Goal: Task Accomplishment & Management: Manage account settings

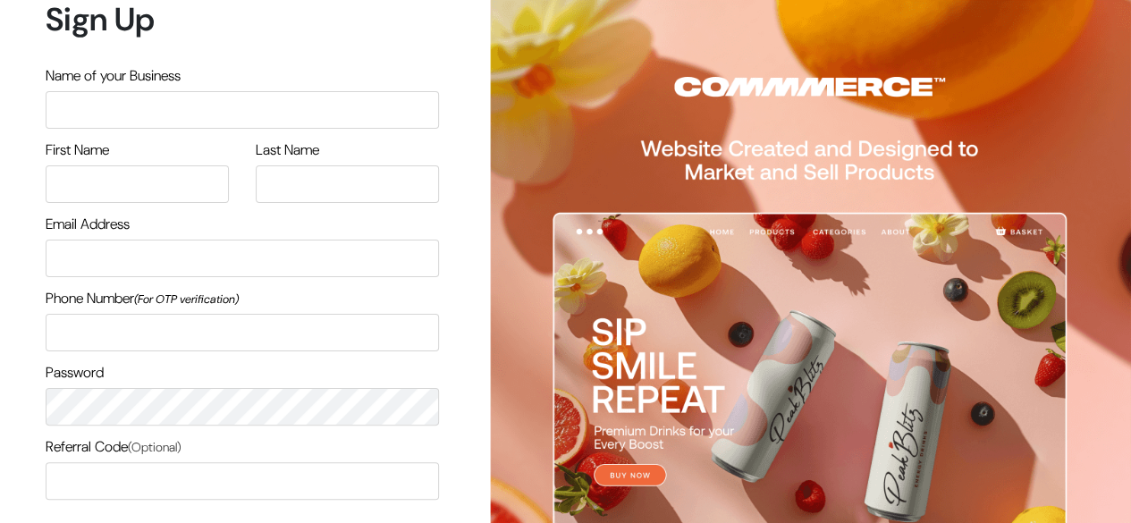
scroll to position [221, 0]
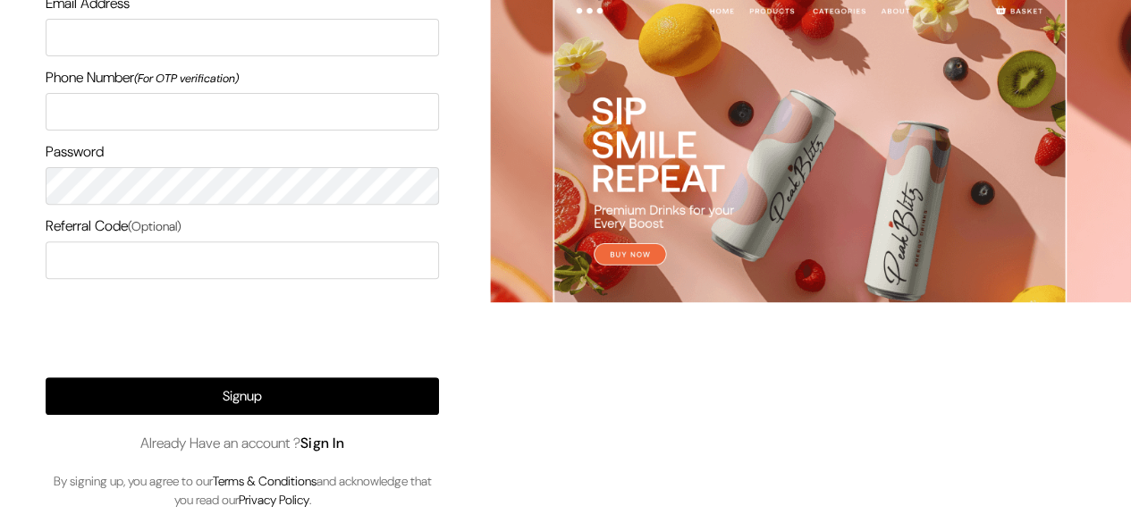
click at [345, 436] on link "Sign In" at bounding box center [322, 443] width 45 height 19
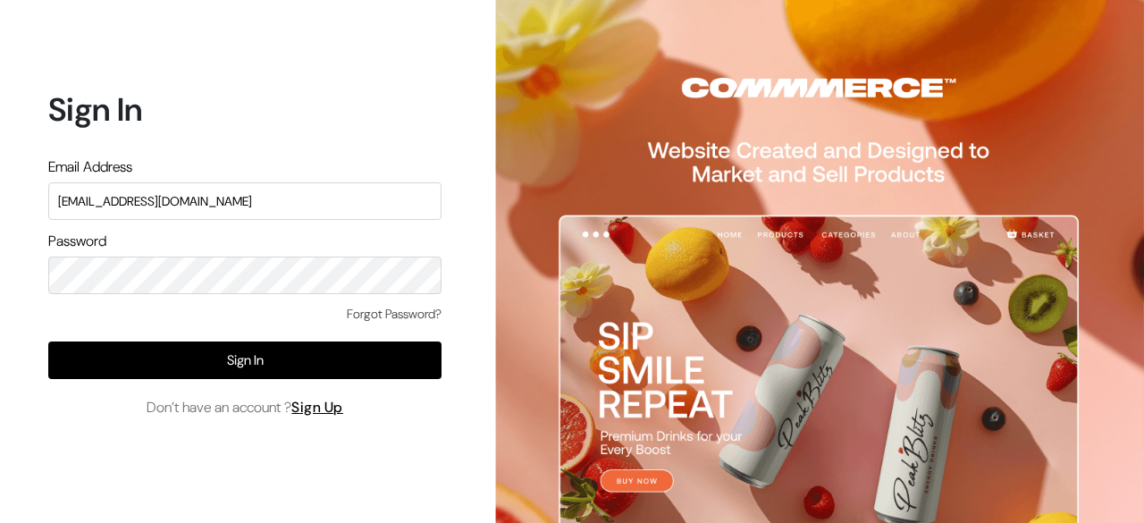
type input "demo@outdocart.in"
click at [280, 380] on div "Forgot Password? Sign In Don’t have an account ? Sign Up" at bounding box center [244, 362] width 393 height 114
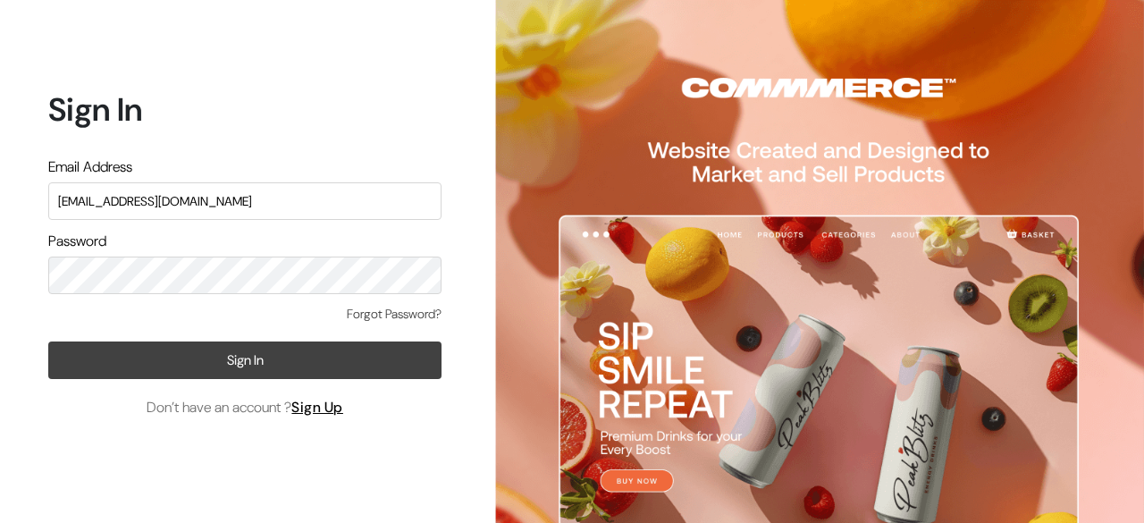
click at [274, 368] on button "Sign In" at bounding box center [244, 361] width 393 height 38
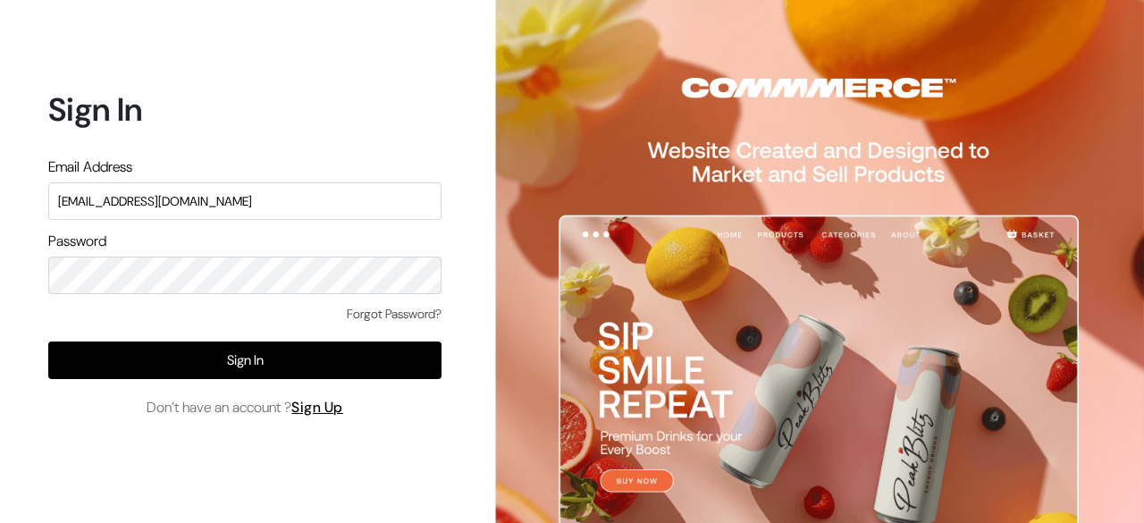
type input "demo@outdocart.in"
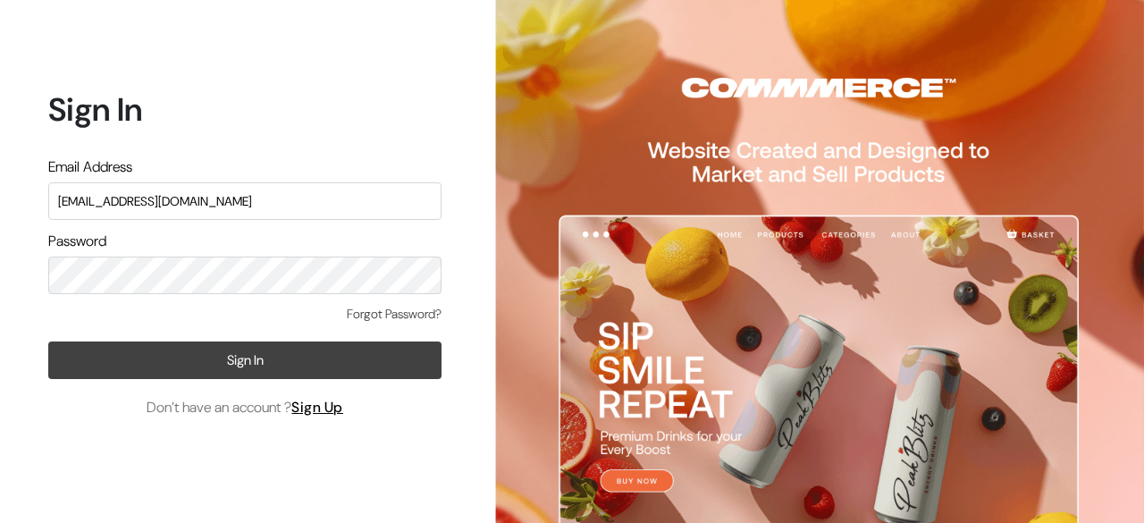
click at [351, 366] on button "Sign In" at bounding box center [244, 361] width 393 height 38
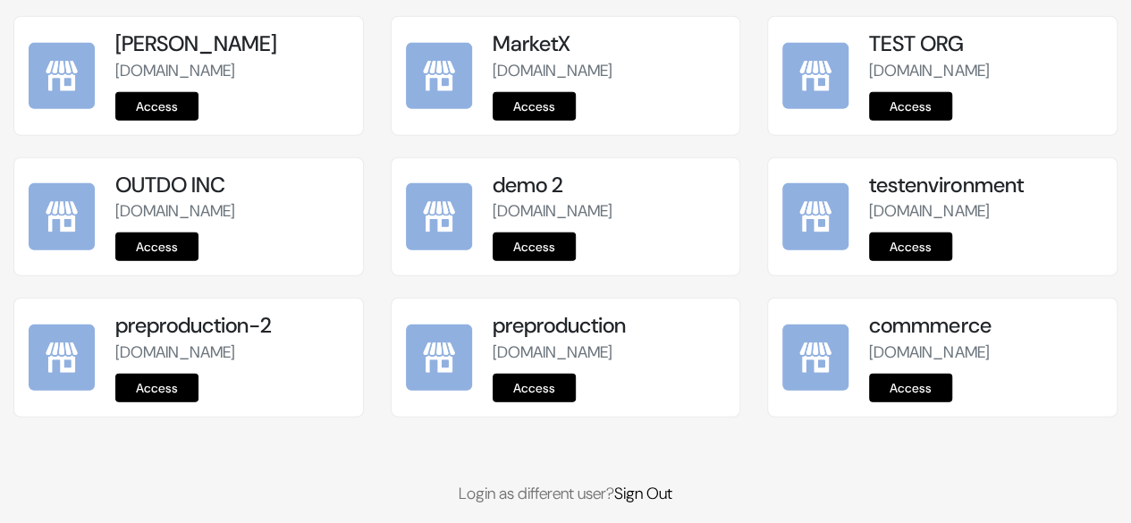
scroll to position [2387, 0]
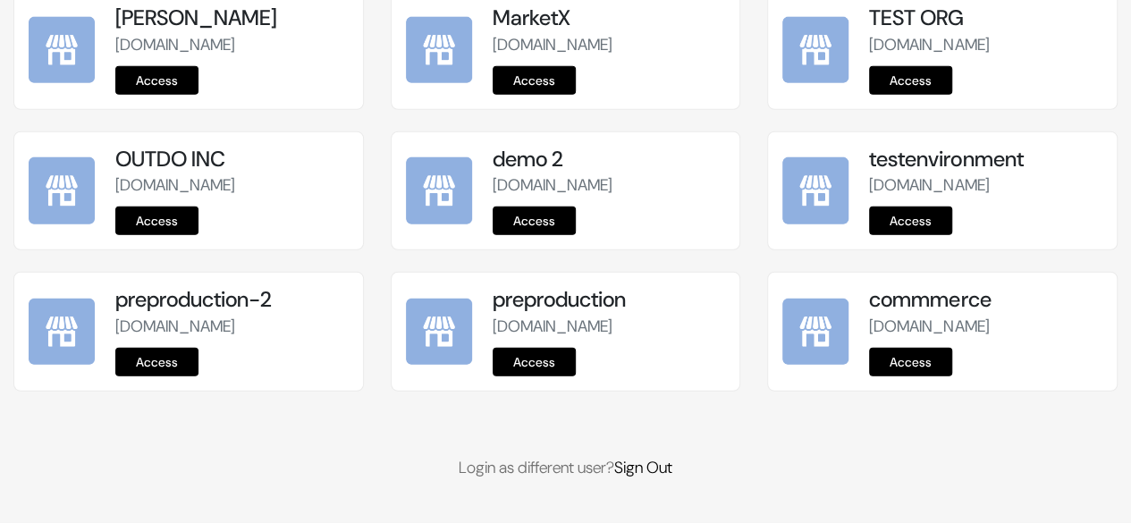
click at [540, 367] on link "Access" at bounding box center [534, 362] width 83 height 29
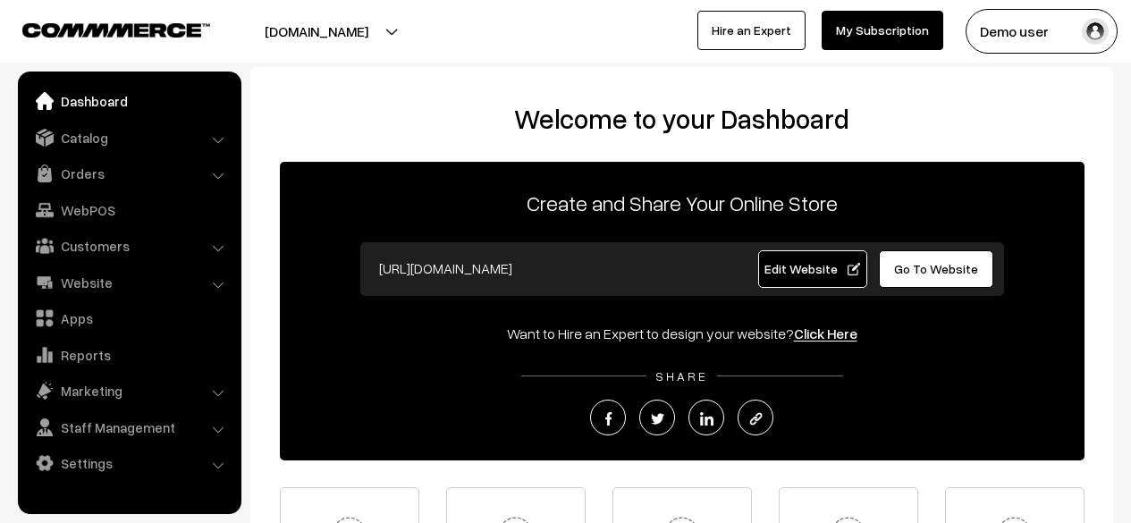
scroll to position [54, 0]
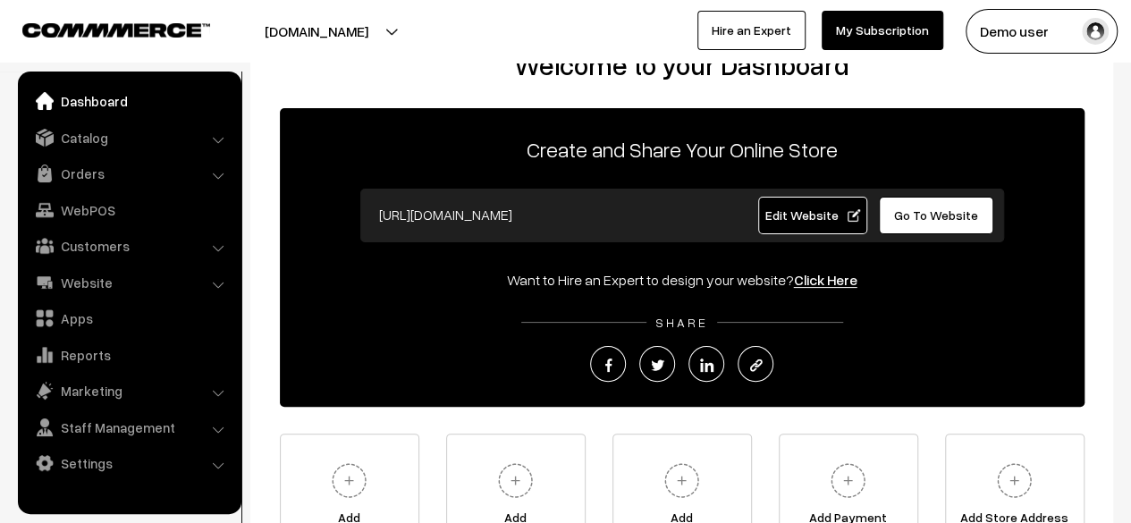
click at [819, 217] on span "Edit Website" at bounding box center [812, 214] width 96 height 15
click at [110, 274] on link "Website" at bounding box center [128, 282] width 213 height 32
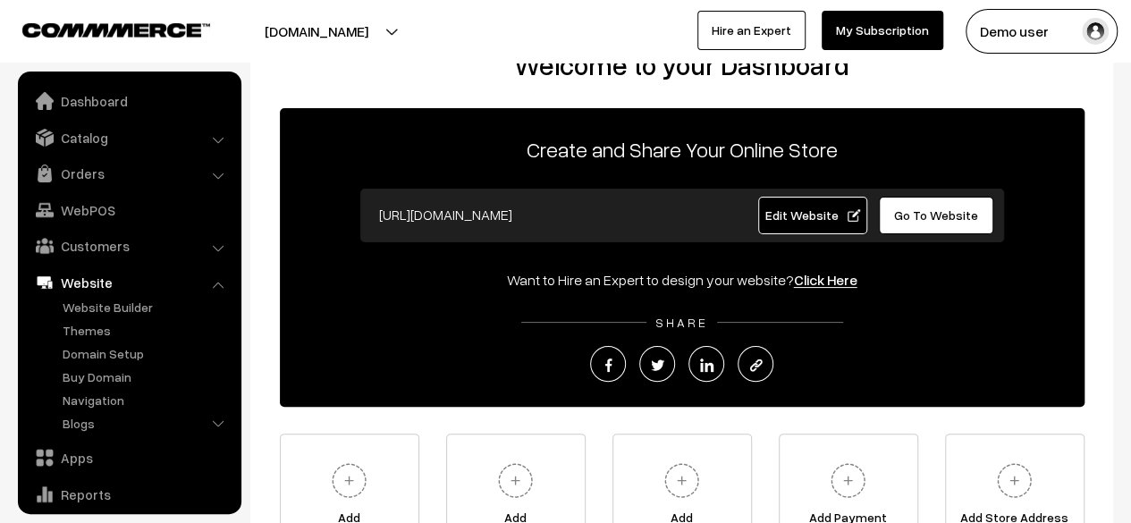
click at [110, 278] on link "Website" at bounding box center [128, 282] width 213 height 32
click at [110, 258] on link "Customers" at bounding box center [128, 246] width 213 height 32
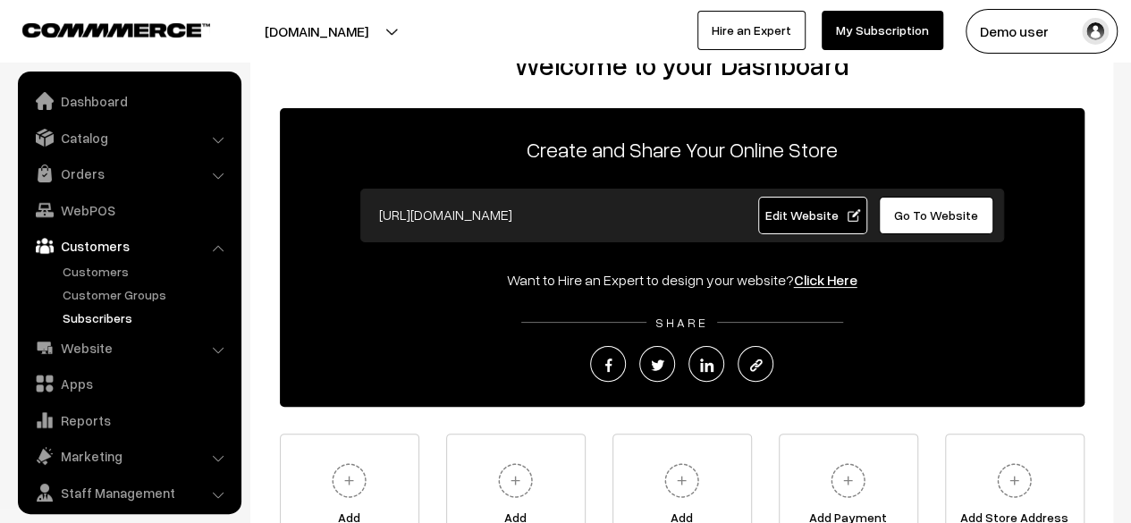
click at [98, 325] on link "Subscribers" at bounding box center [146, 317] width 177 height 19
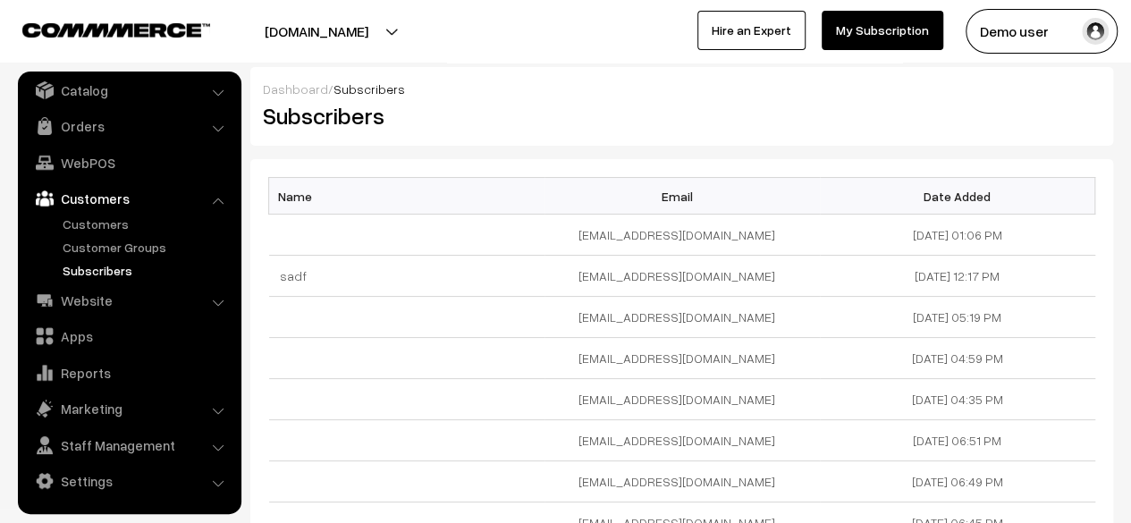
click at [656, 92] on div "Dashboard / Subscribers" at bounding box center [682, 89] width 838 height 19
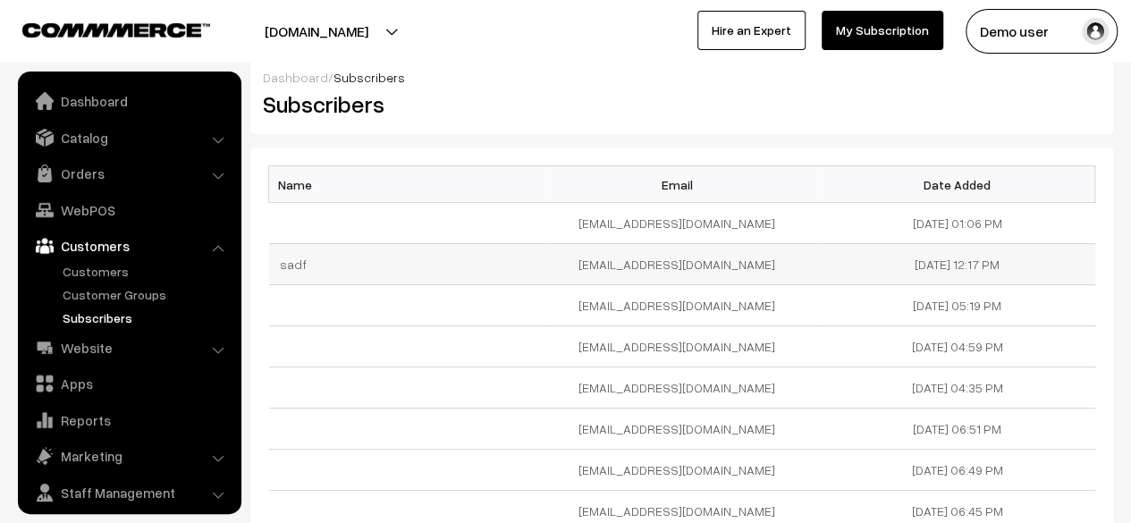
scroll to position [10, 0]
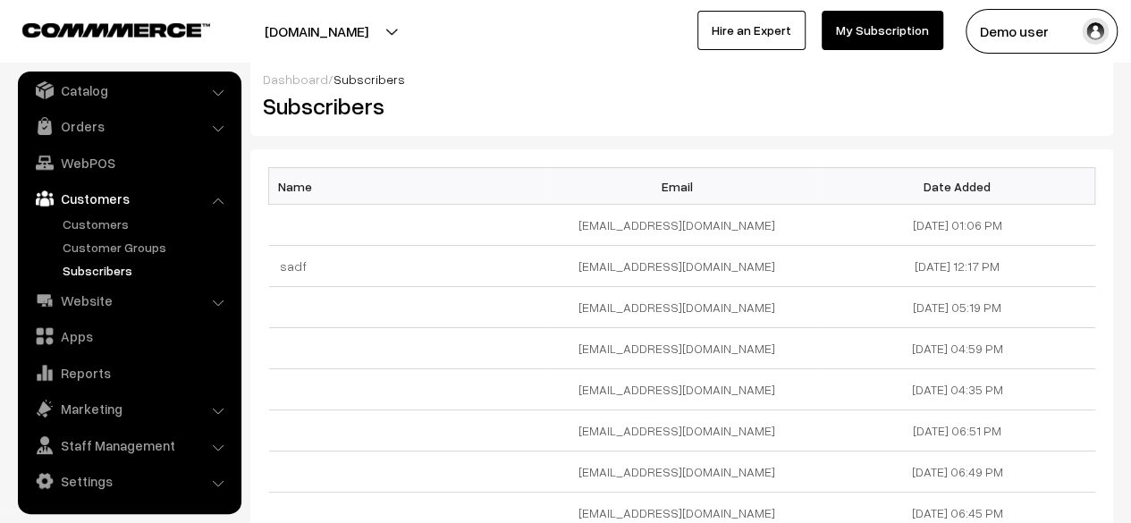
scroll to position [2, 0]
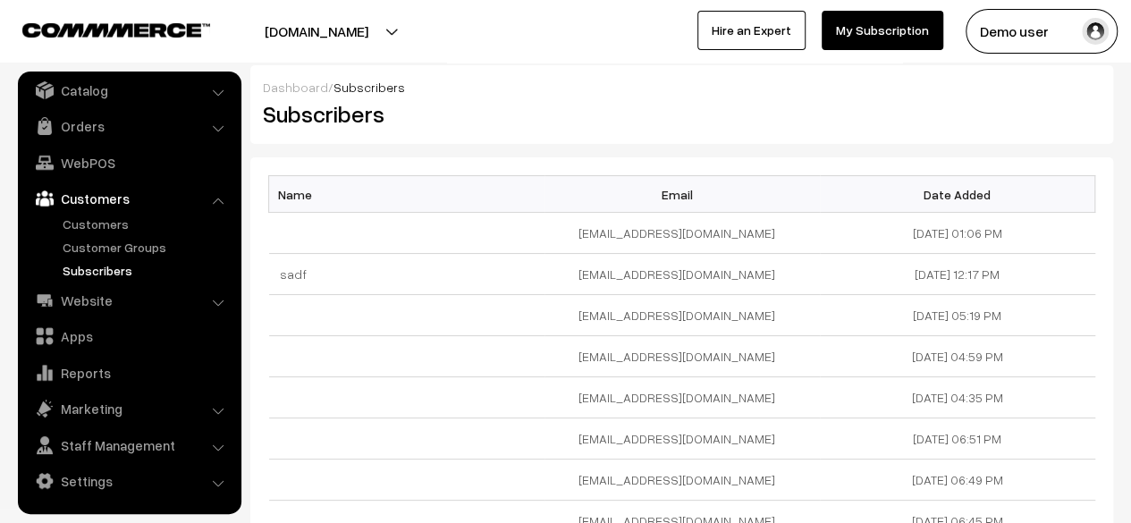
click at [350, 121] on h2 "Subscribers" at bounding box center [466, 114] width 406 height 28
copy h2 "Subscribers"
click at [350, 121] on h2 "Subscribers" at bounding box center [466, 114] width 406 height 28
click at [551, 192] on th "Email" at bounding box center [681, 196] width 275 height 37
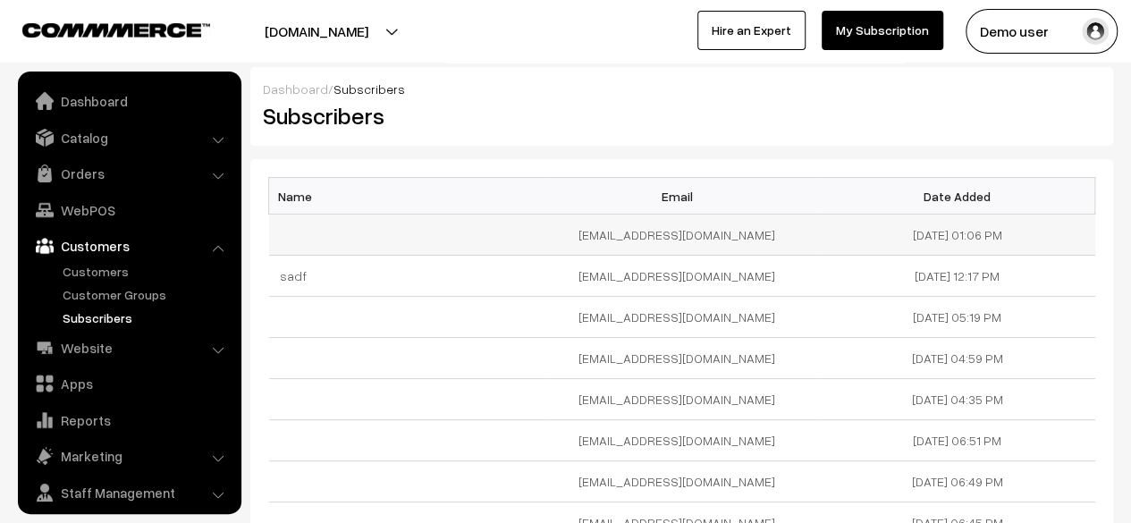
scroll to position [47, 0]
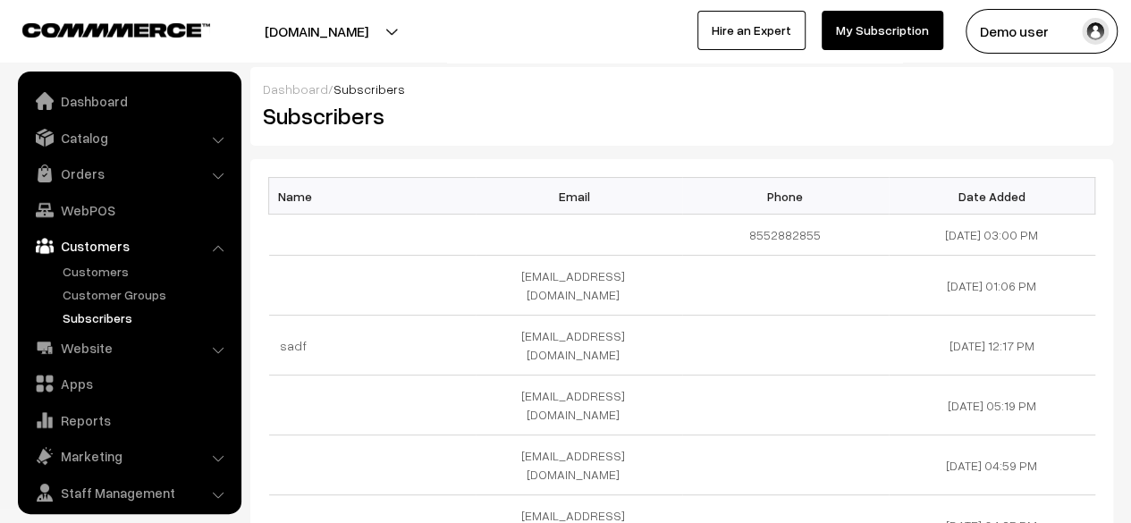
scroll to position [47, 0]
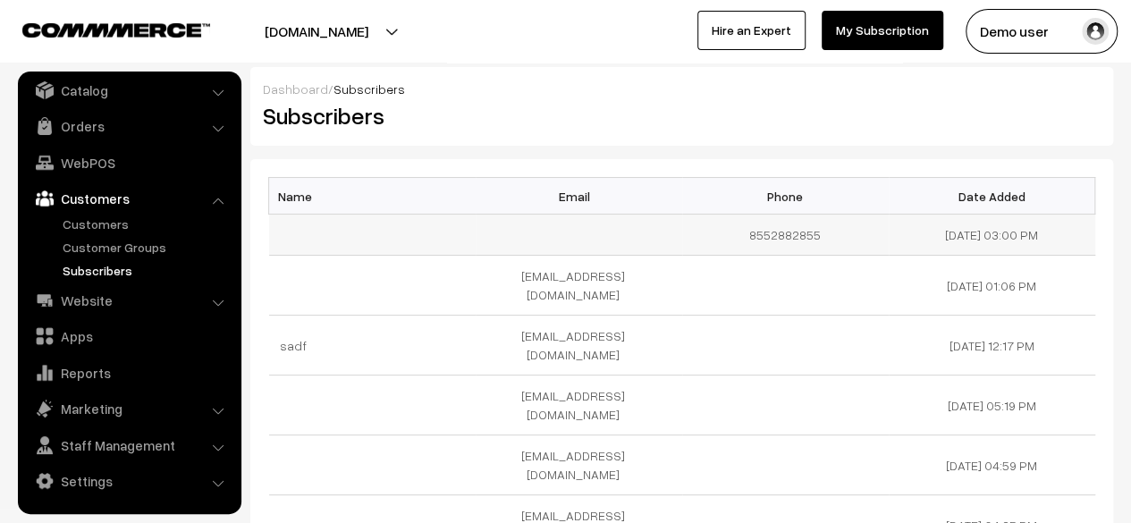
drag, startPoint x: 726, startPoint y: 238, endPoint x: 1045, endPoint y: 237, distance: 319.2
click at [1045, 237] on tr "8552882855 [DATE] 03:00 PM" at bounding box center [682, 235] width 826 height 41
click at [1045, 237] on td "[DATE] 03:00 PM" at bounding box center [992, 235] width 207 height 41
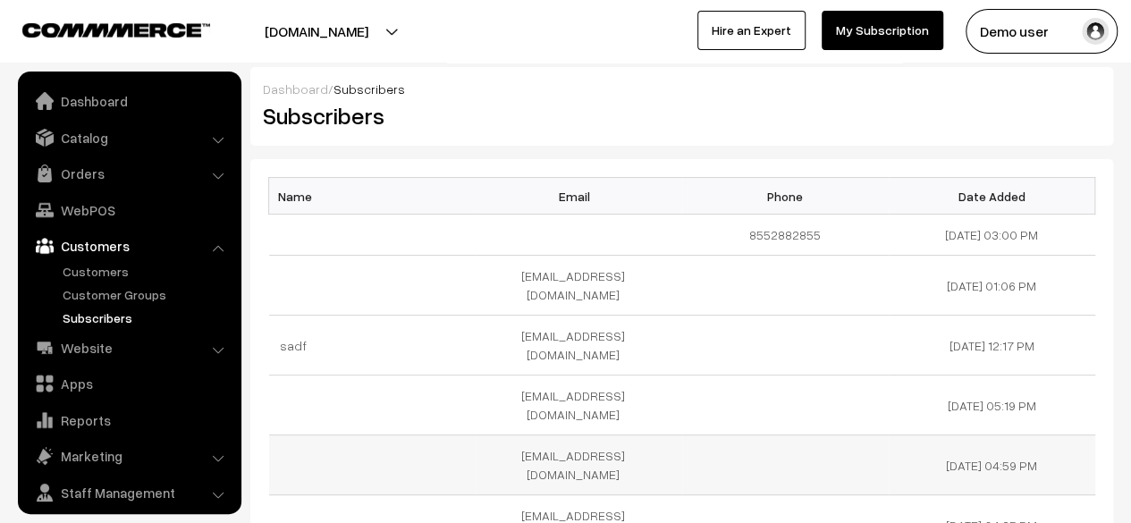
scroll to position [47, 0]
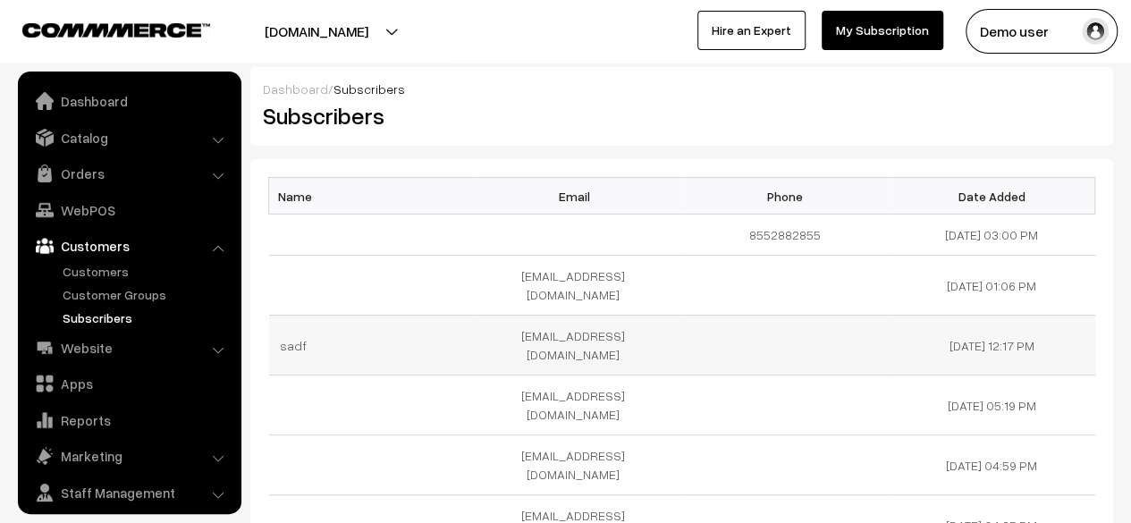
scroll to position [47, 0]
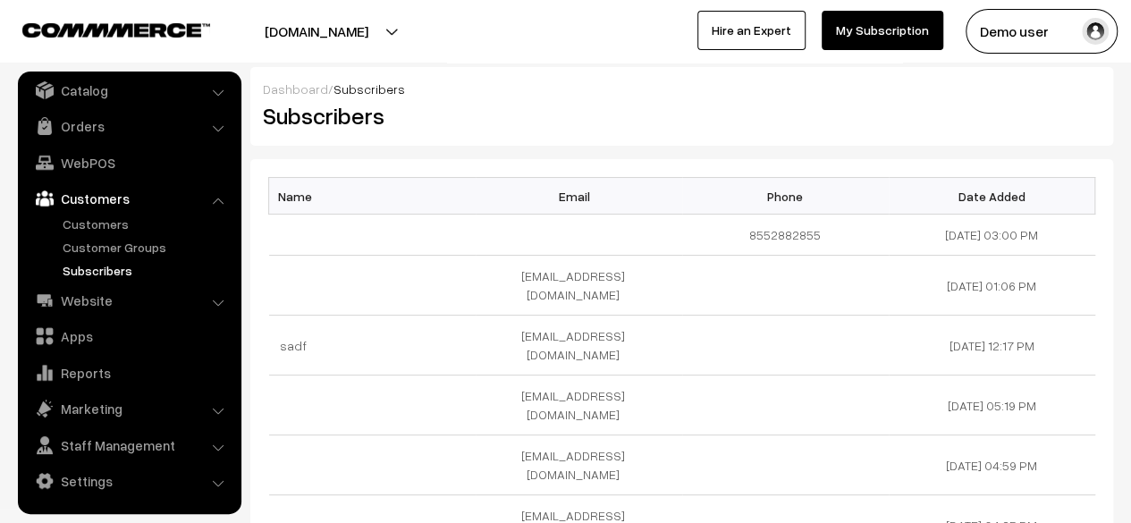
click at [606, 126] on h2 "Subscribers" at bounding box center [466, 116] width 406 height 28
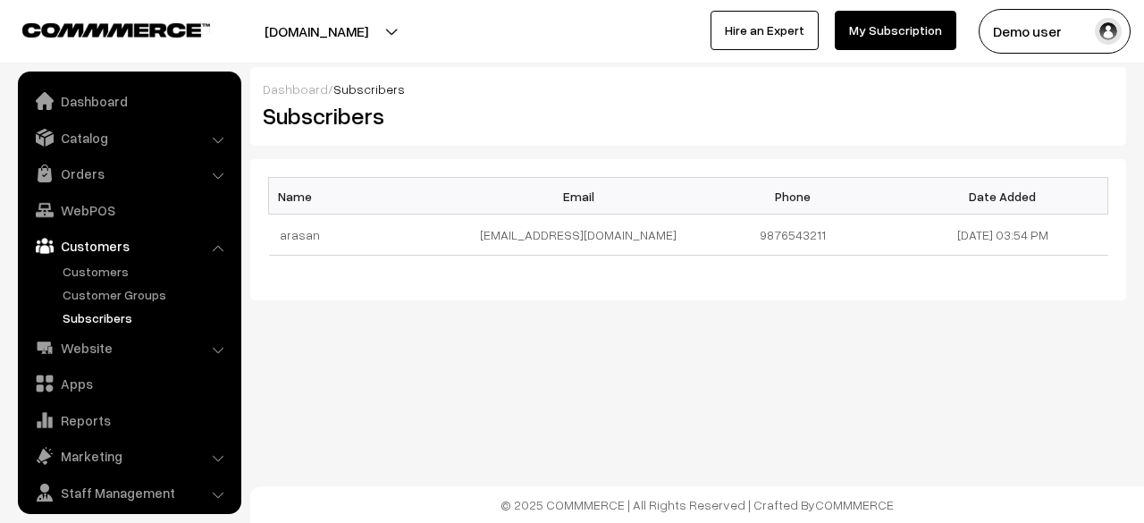
scroll to position [47, 0]
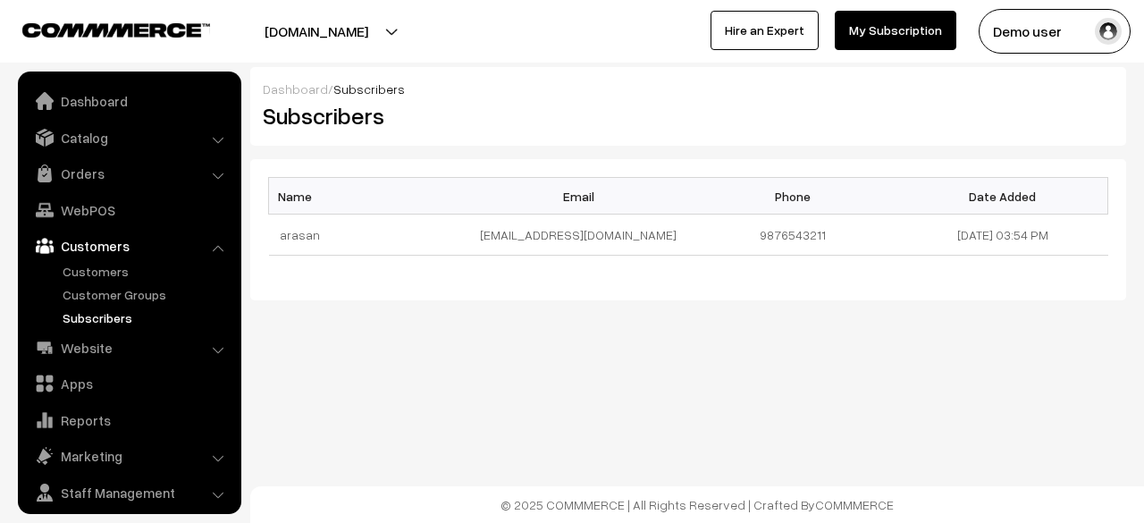
scroll to position [47, 0]
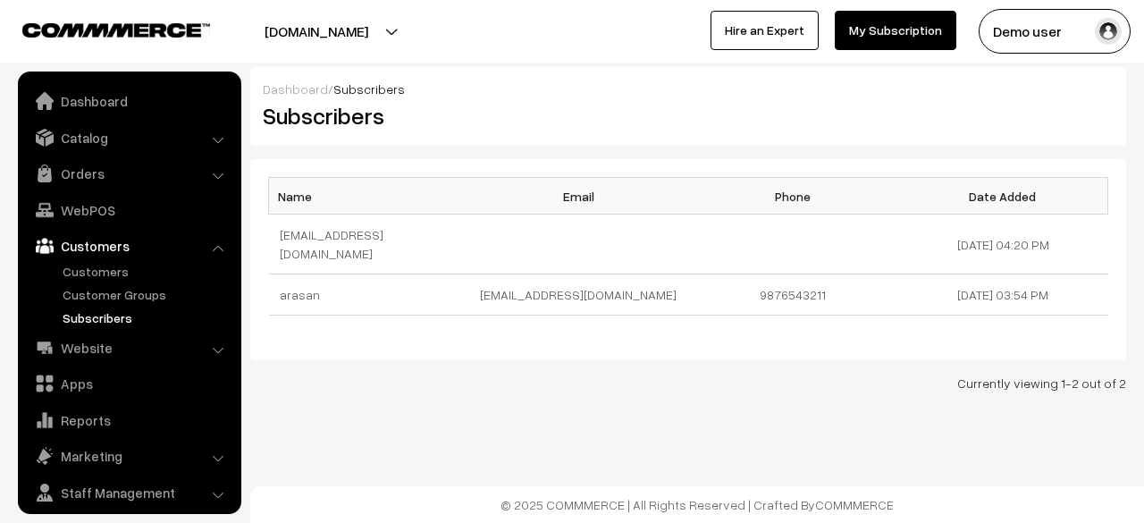
scroll to position [47, 0]
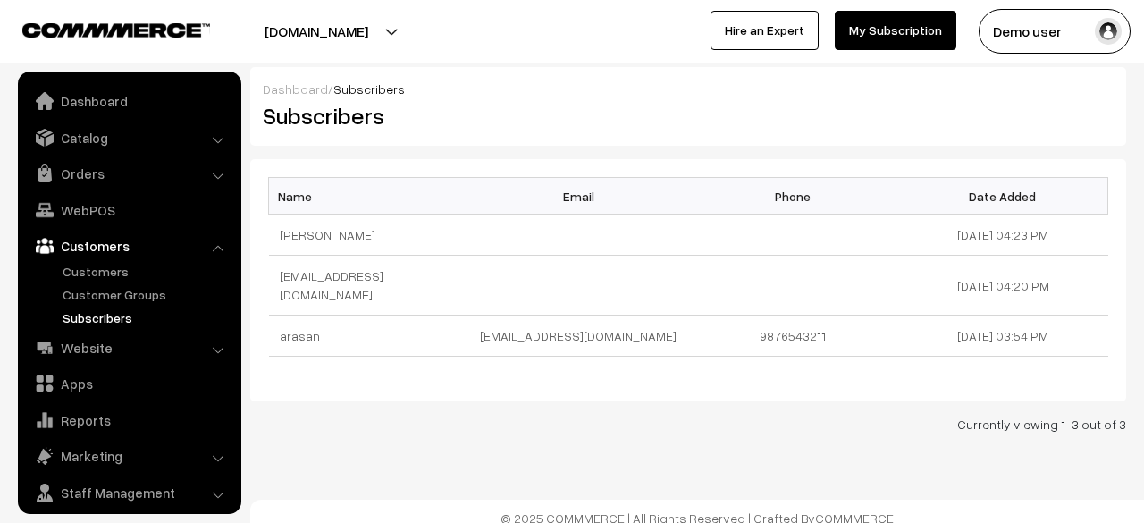
scroll to position [47, 0]
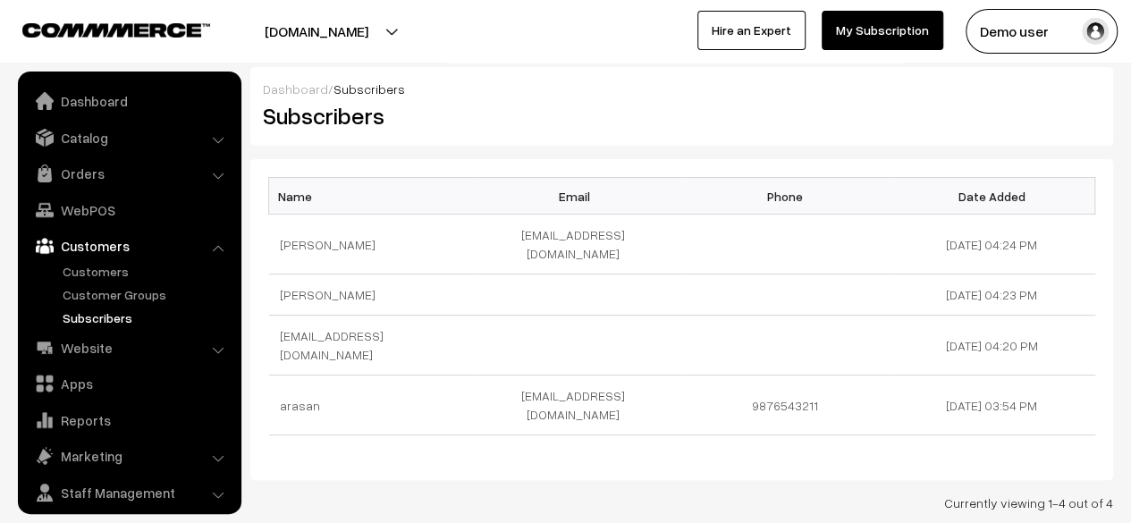
scroll to position [47, 0]
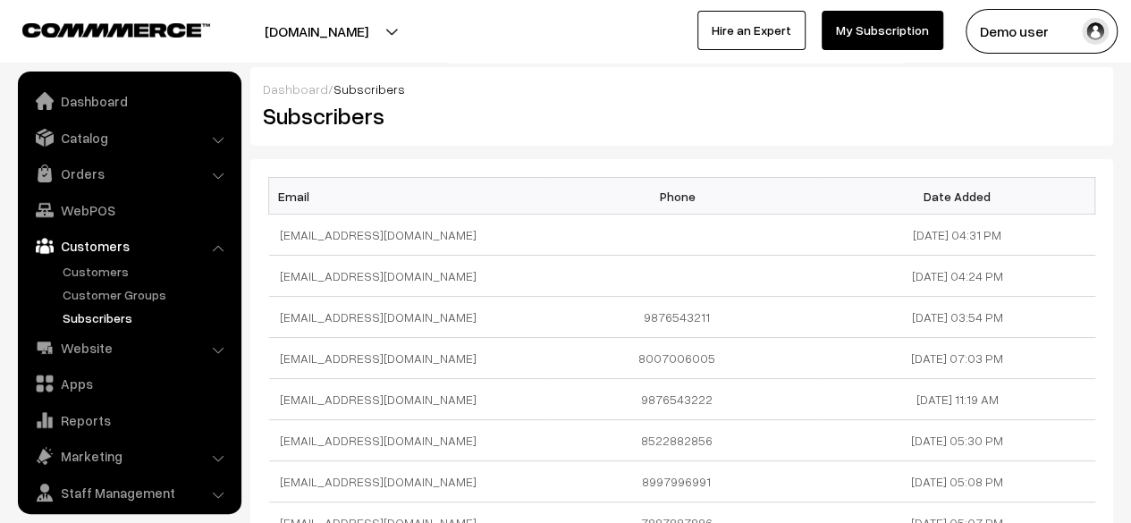
scroll to position [47, 0]
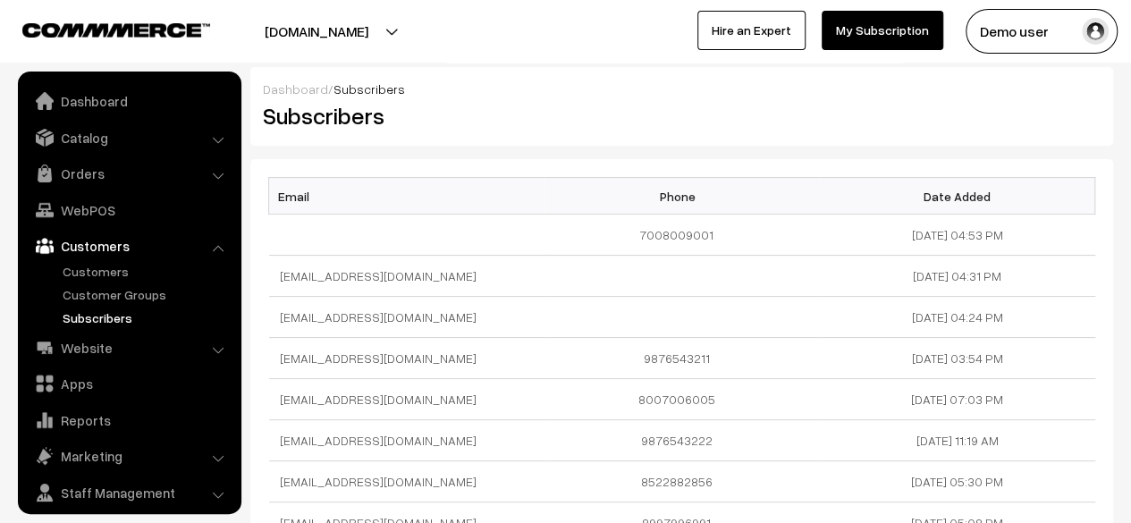
scroll to position [47, 0]
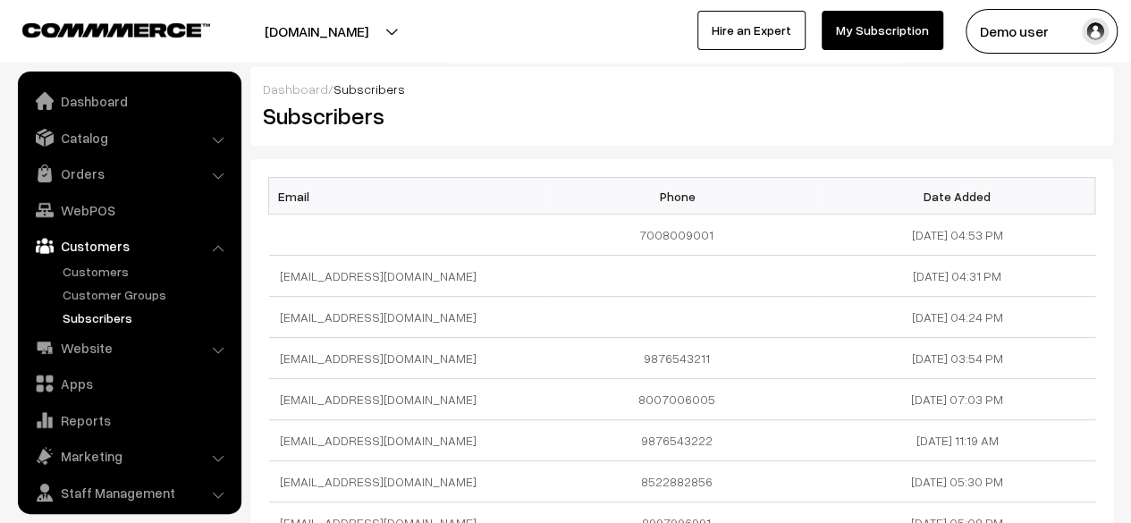
scroll to position [47, 0]
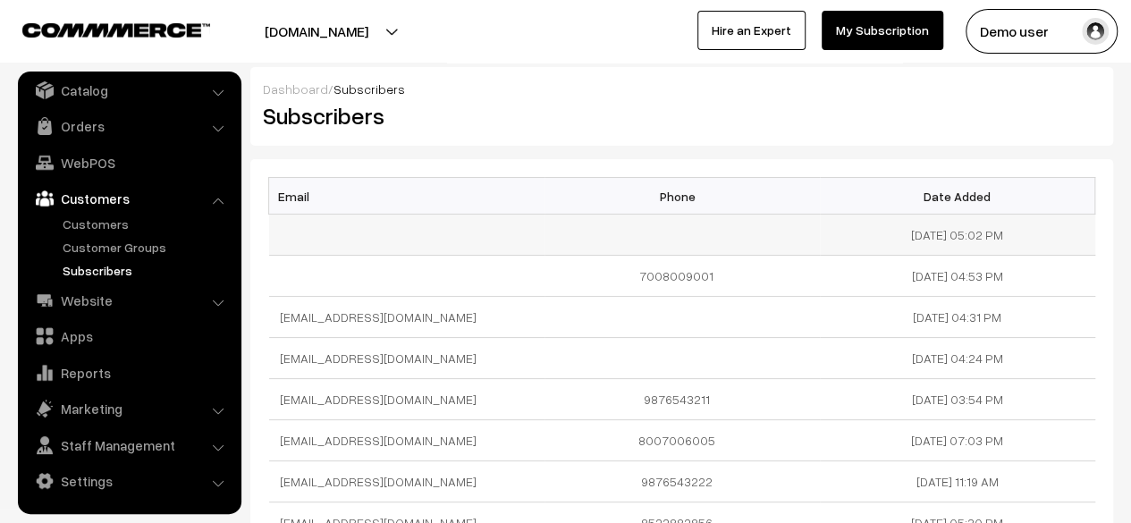
click at [651, 220] on td at bounding box center [681, 235] width 275 height 41
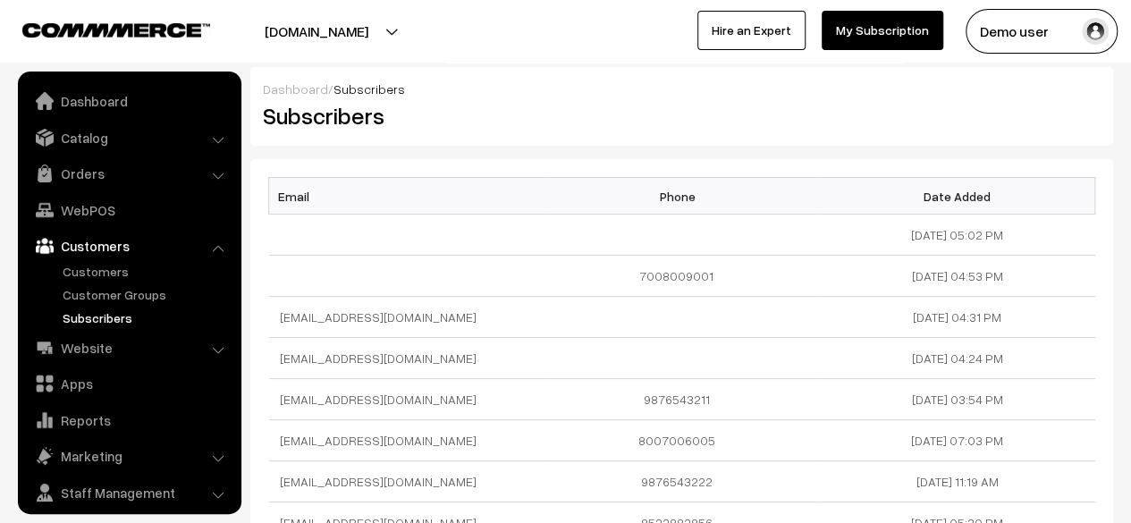
scroll to position [47, 0]
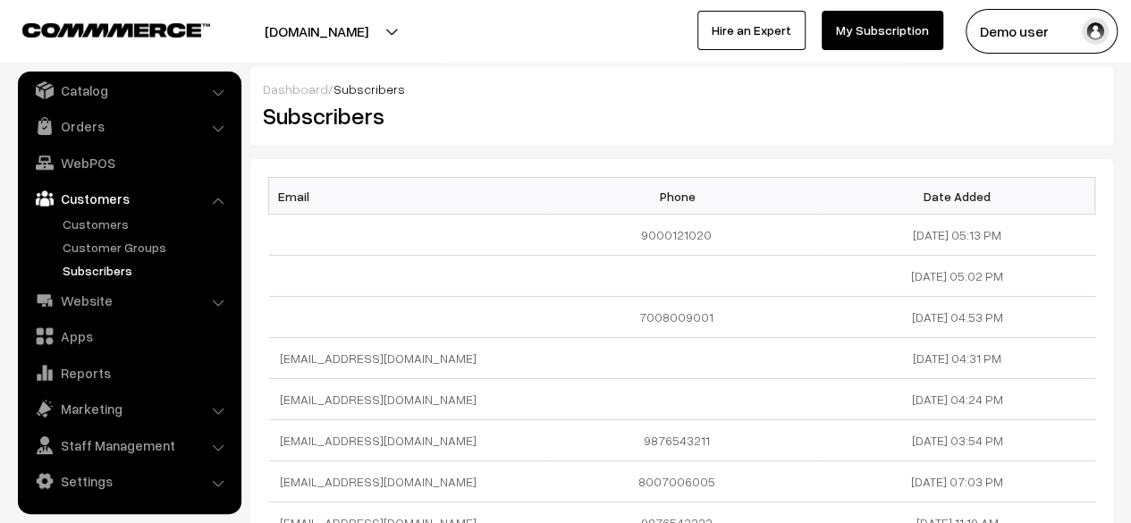
click at [111, 269] on link "Subscribers" at bounding box center [146, 270] width 177 height 19
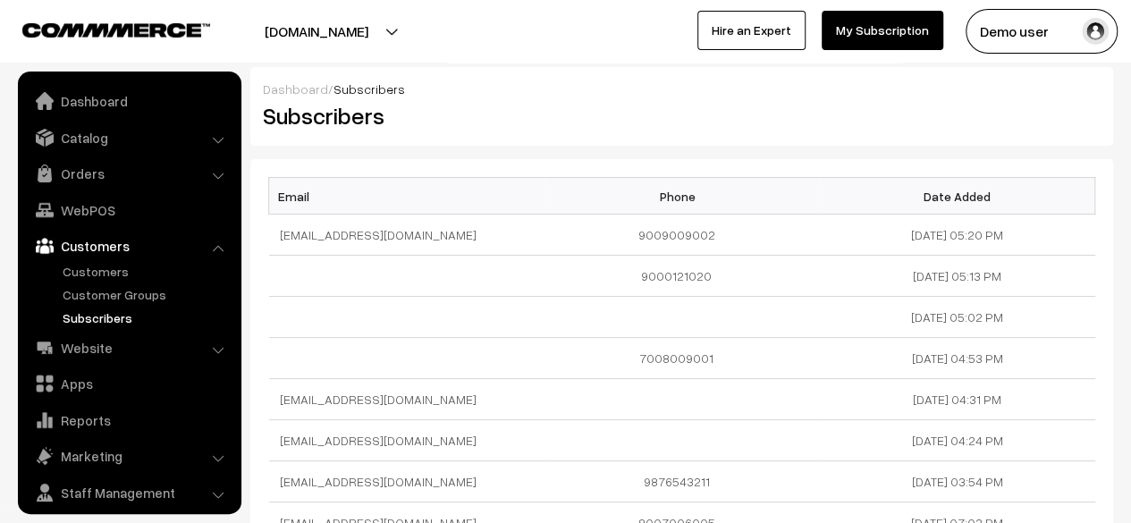
scroll to position [47, 0]
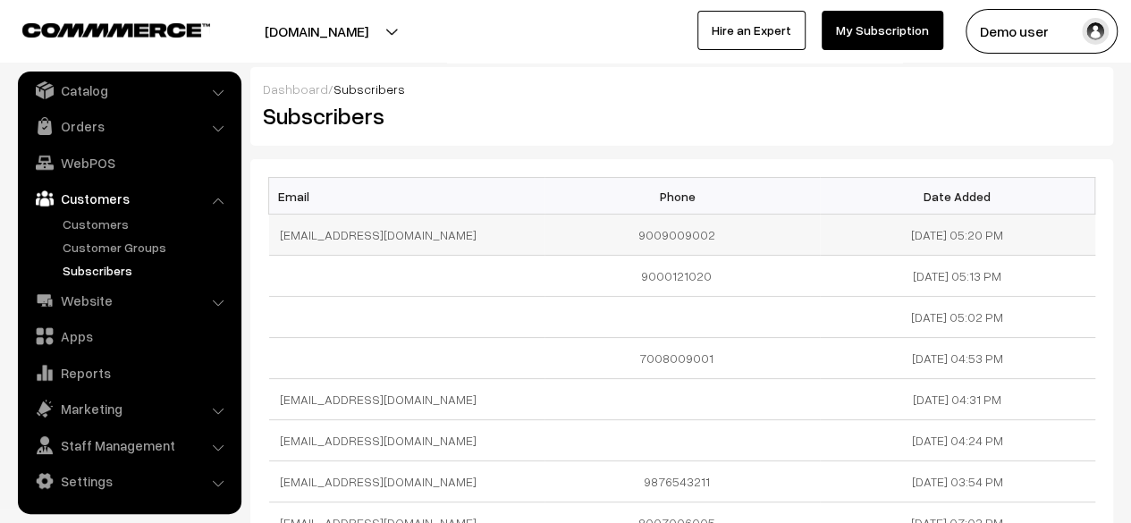
click at [665, 226] on td "9009009002" at bounding box center [681, 235] width 275 height 41
copy td "9009009002"
click at [665, 226] on td "9009009002" at bounding box center [681, 235] width 275 height 41
click at [619, 155] on div "Dashboard / Subscribers Subscribers Email Phone Date Added surajp001@gmail.com …" at bounding box center [681, 368] width 863 height 603
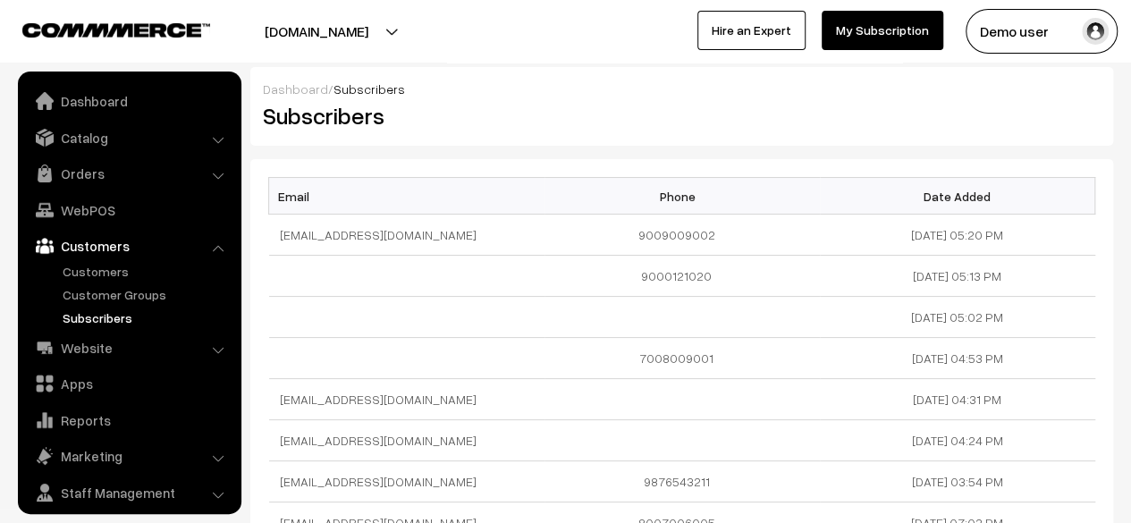
scroll to position [47, 0]
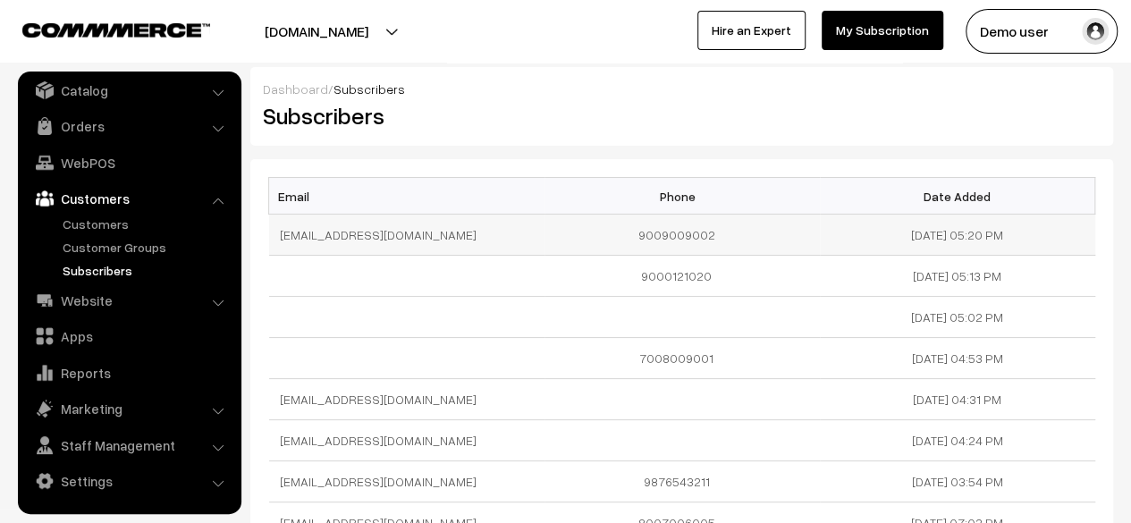
click at [663, 232] on td "9009009002" at bounding box center [681, 235] width 275 height 41
copy td "9009009002"
click at [663, 232] on td "9009009002" at bounding box center [681, 235] width 275 height 41
click at [622, 256] on td "9000121020" at bounding box center [681, 276] width 275 height 41
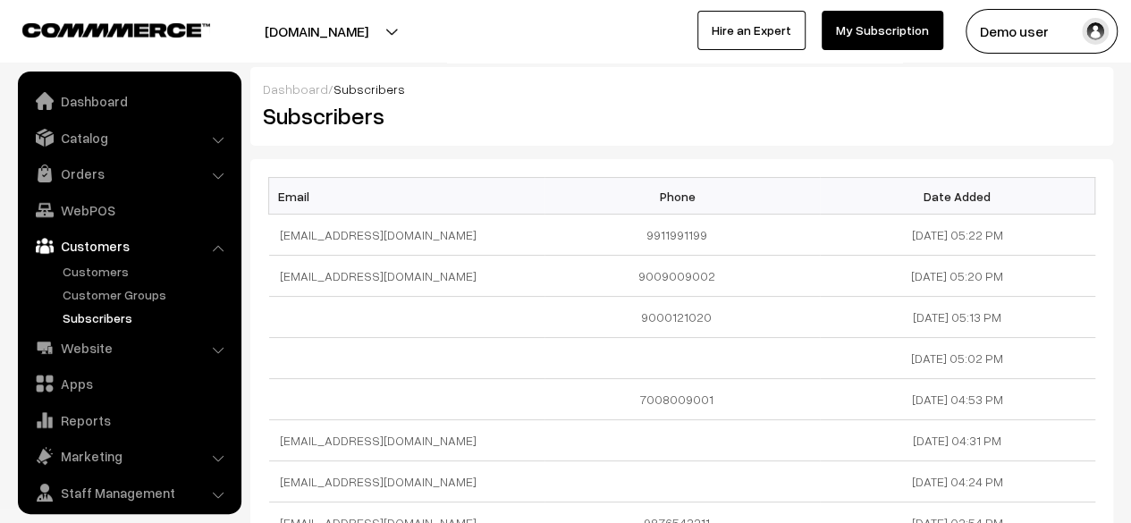
scroll to position [47, 0]
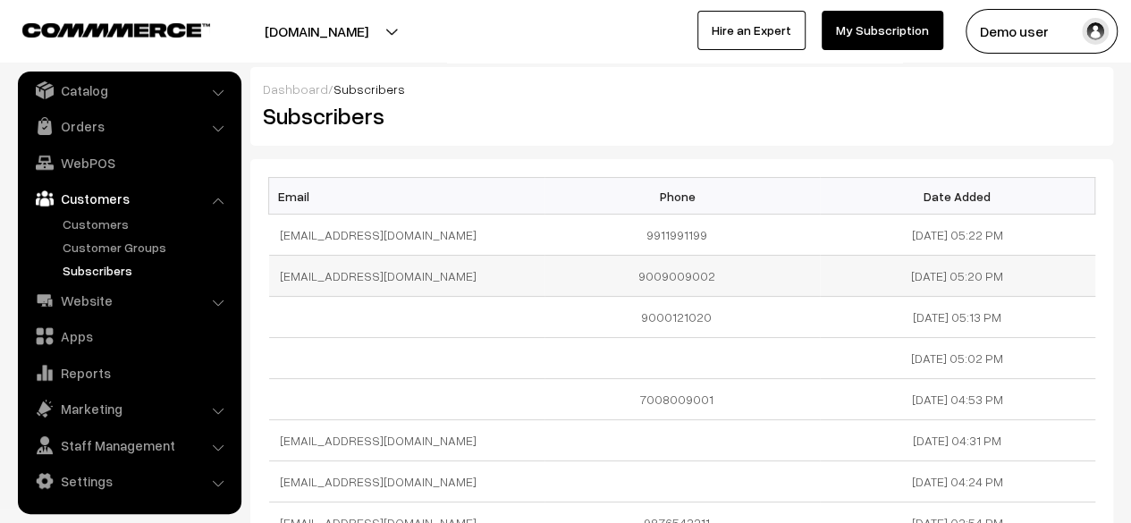
click at [351, 277] on td "[EMAIL_ADDRESS][DOMAIN_NAME]" at bounding box center [406, 276] width 275 height 41
copy tr "[EMAIL_ADDRESS][DOMAIN_NAME]"
click at [351, 277] on td "[EMAIL_ADDRESS][DOMAIN_NAME]" at bounding box center [406, 276] width 275 height 41
click at [637, 165] on div "Email Phone Date Added tamil@test.com 9911991199 15-10-2025 05:22 PM surajp003@…" at bounding box center [681, 414] width 863 height 511
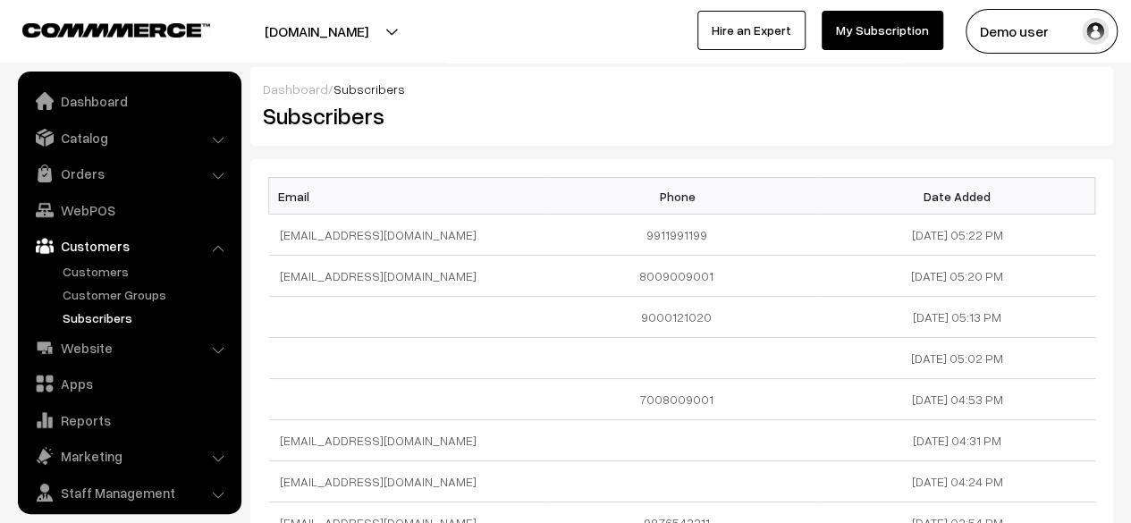
scroll to position [47, 0]
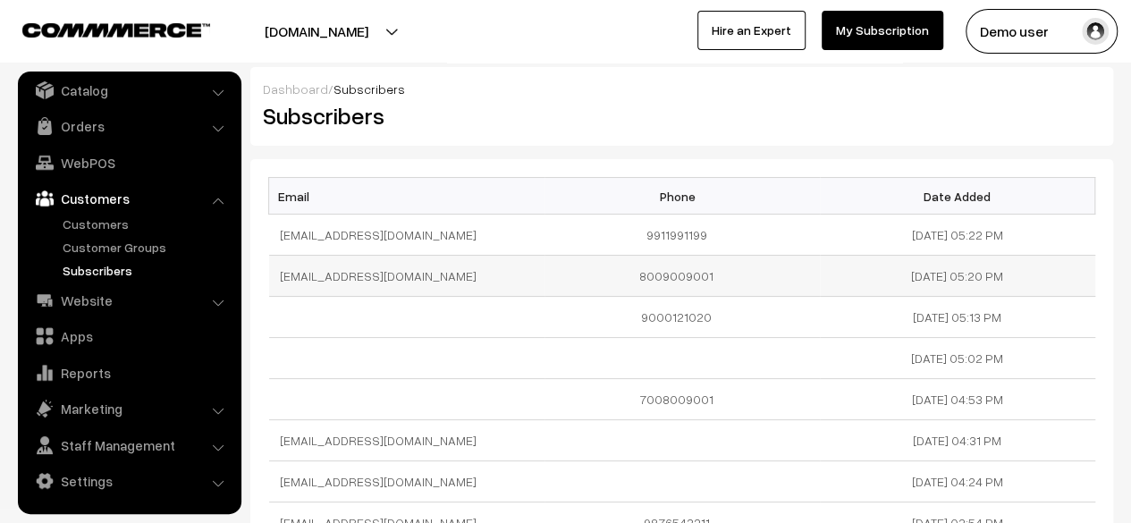
click at [433, 266] on td "[EMAIL_ADDRESS][DOMAIN_NAME]" at bounding box center [406, 276] width 275 height 41
copy tr "[EMAIL_ADDRESS][DOMAIN_NAME]"
click at [691, 276] on td "8009009001" at bounding box center [681, 276] width 275 height 41
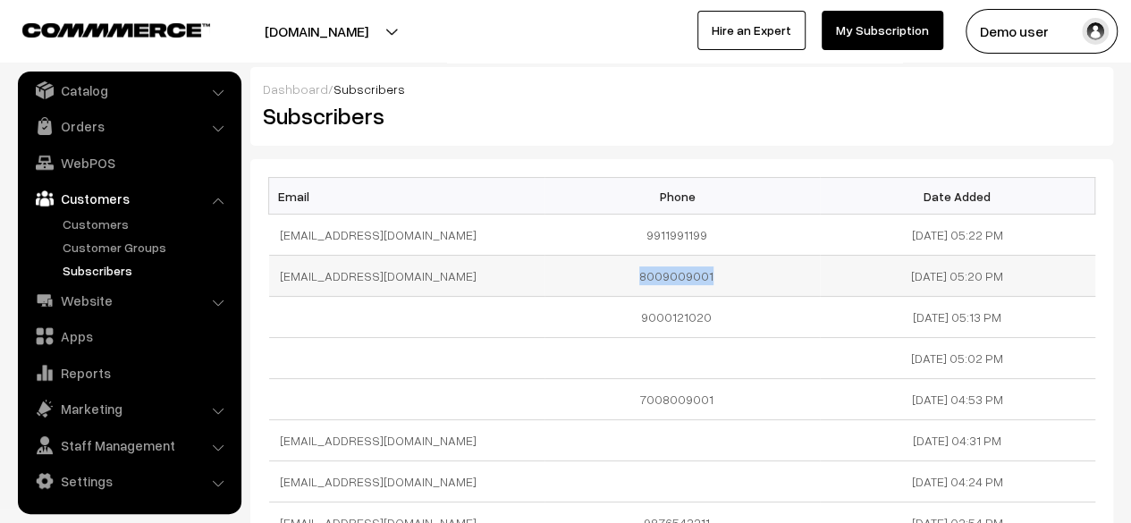
copy td "8009009001"
click at [691, 276] on td "8009009001" at bounding box center [681, 276] width 275 height 41
